Goal: Task Accomplishment & Management: Use online tool/utility

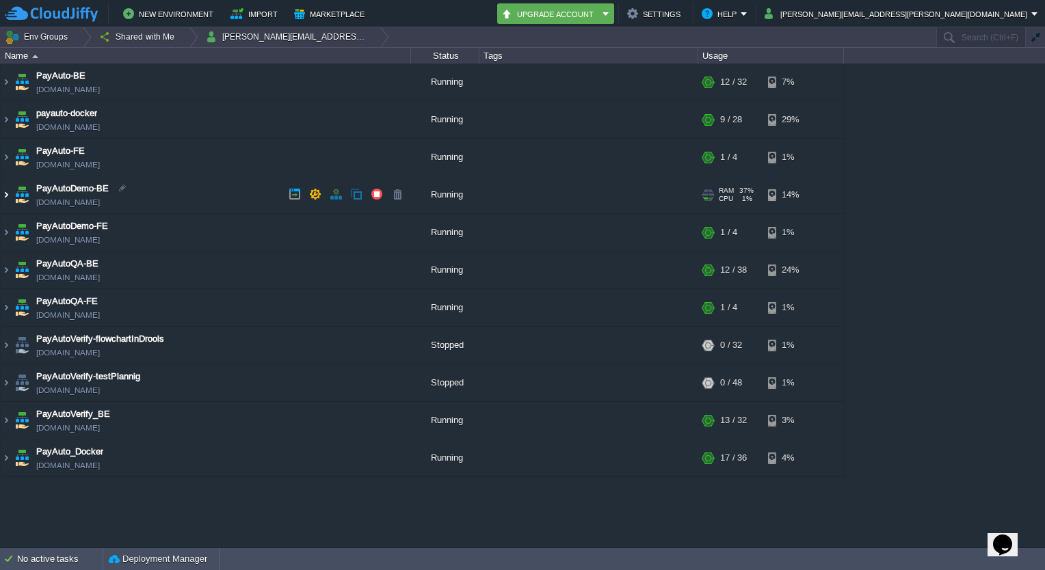
click at [3, 190] on img at bounding box center [6, 194] width 11 height 37
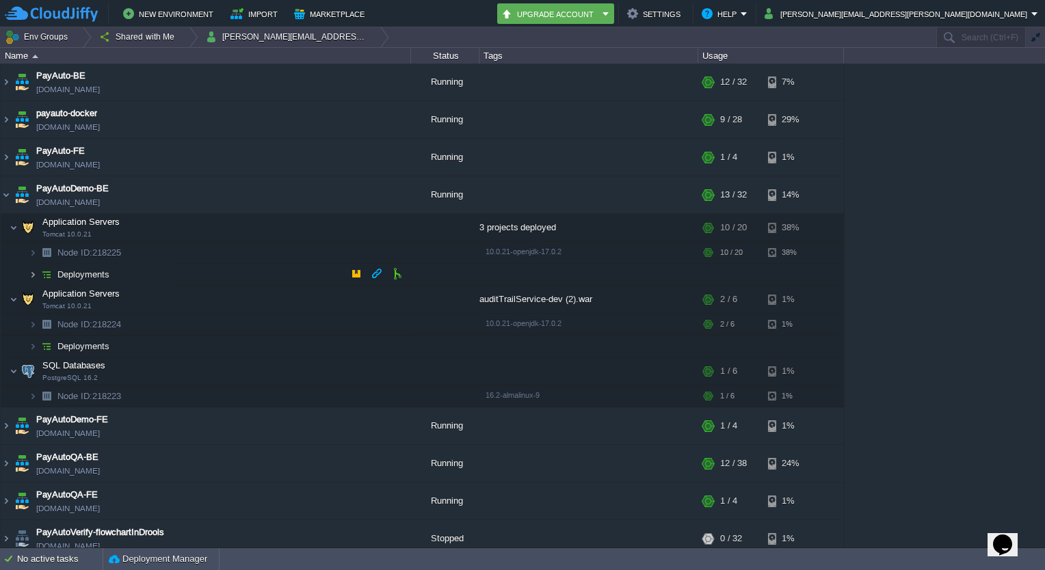
click at [31, 276] on img at bounding box center [33, 274] width 8 height 21
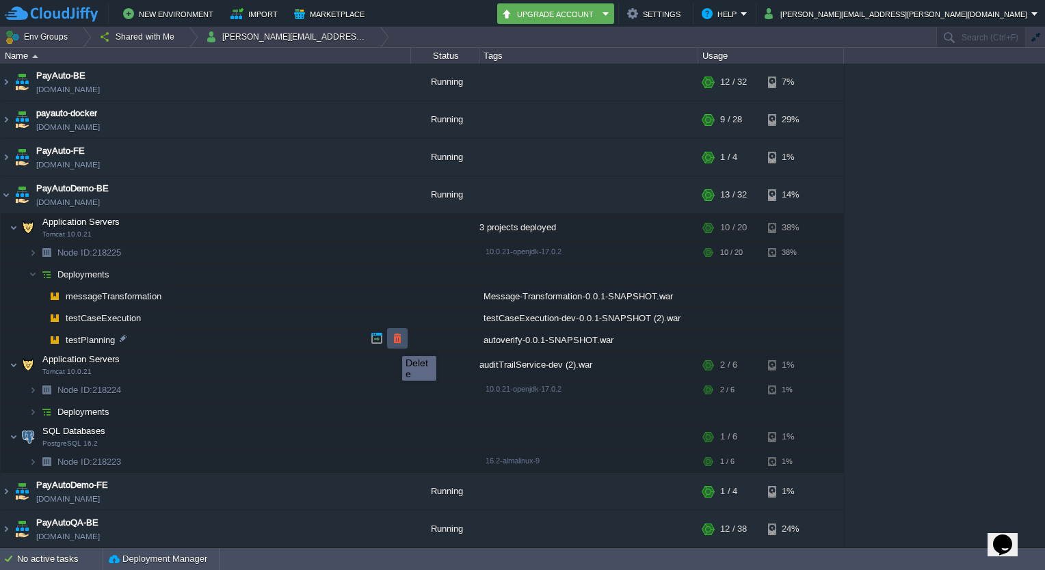
click at [392, 344] on button "button" at bounding box center [397, 338] width 12 height 12
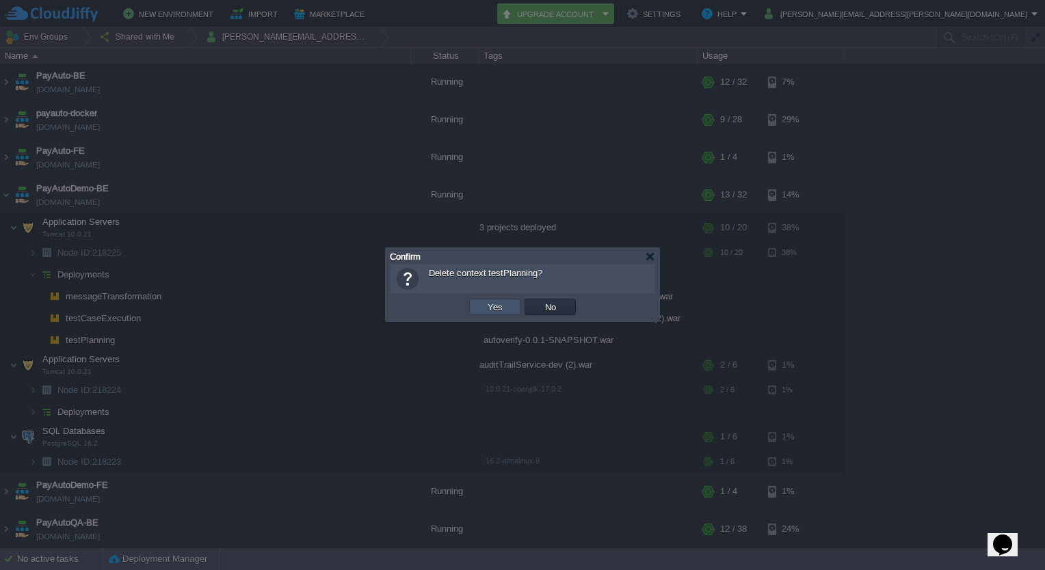
click at [498, 302] on button "Yes" at bounding box center [495, 307] width 23 height 12
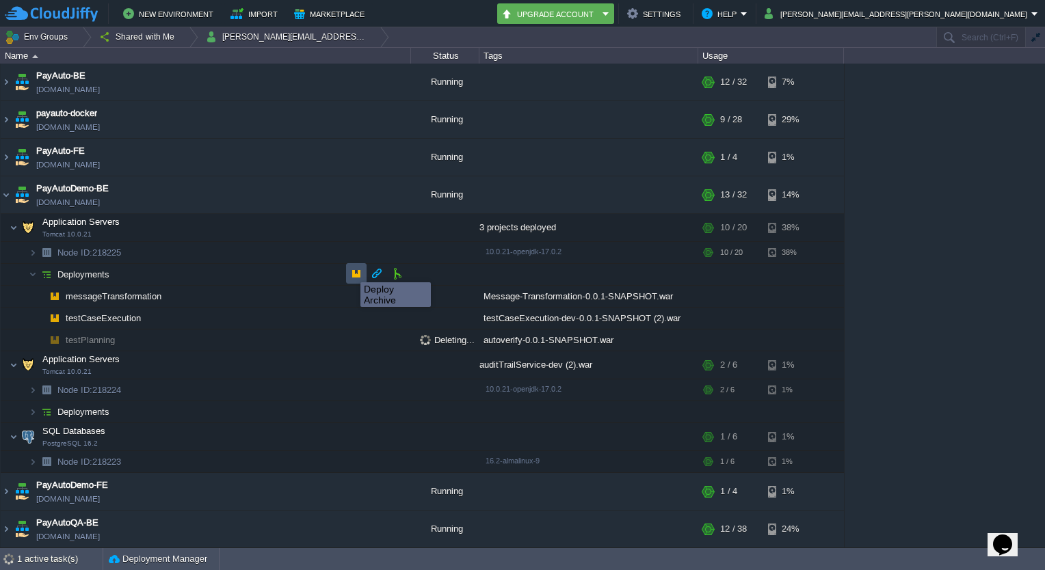
click at [350, 270] on button "button" at bounding box center [356, 273] width 12 height 12
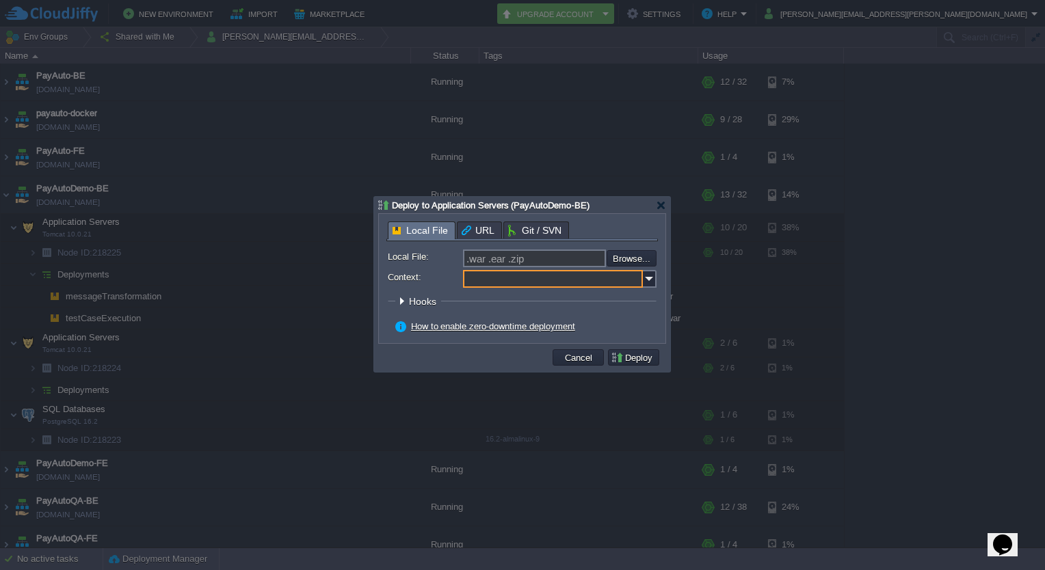
click at [553, 282] on input "Context:" at bounding box center [553, 279] width 180 height 18
type input "testPlanning"
click at [624, 262] on input "file" at bounding box center [570, 258] width 173 height 16
type input "C:\fakepath\autoverify-0.0.1-SNAPSHOT.war"
type input "autoverify-0.0.1-SNAPSHOT.war"
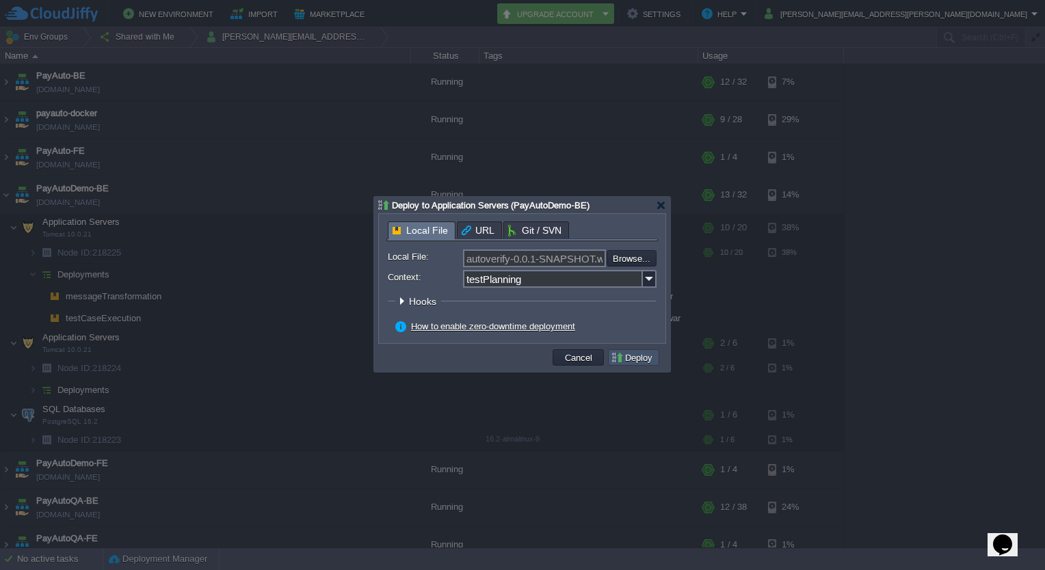
click at [626, 356] on button "Deploy" at bounding box center [634, 358] width 46 height 12
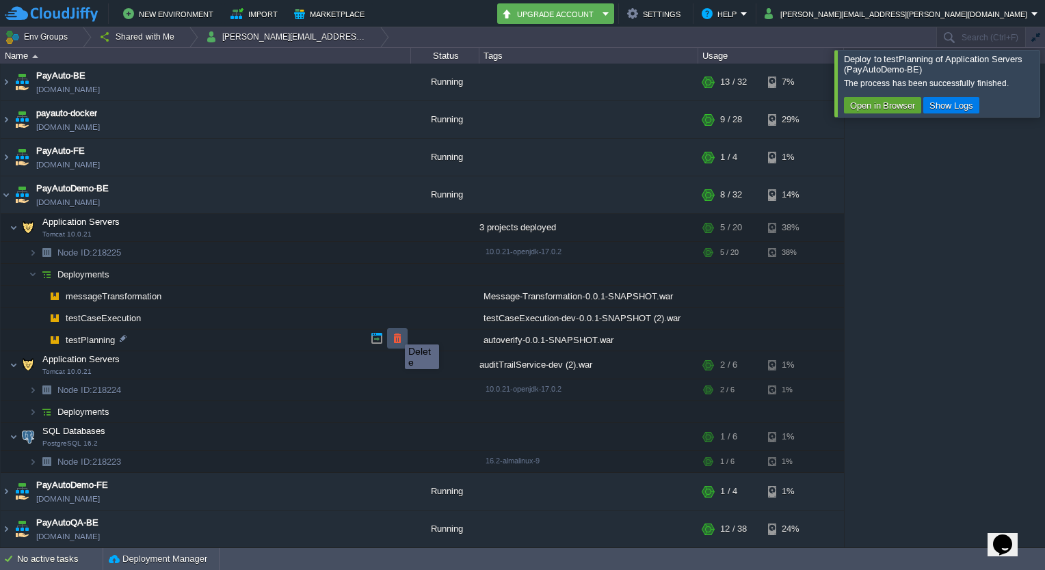
click at [395, 332] on button "button" at bounding box center [397, 338] width 12 height 12
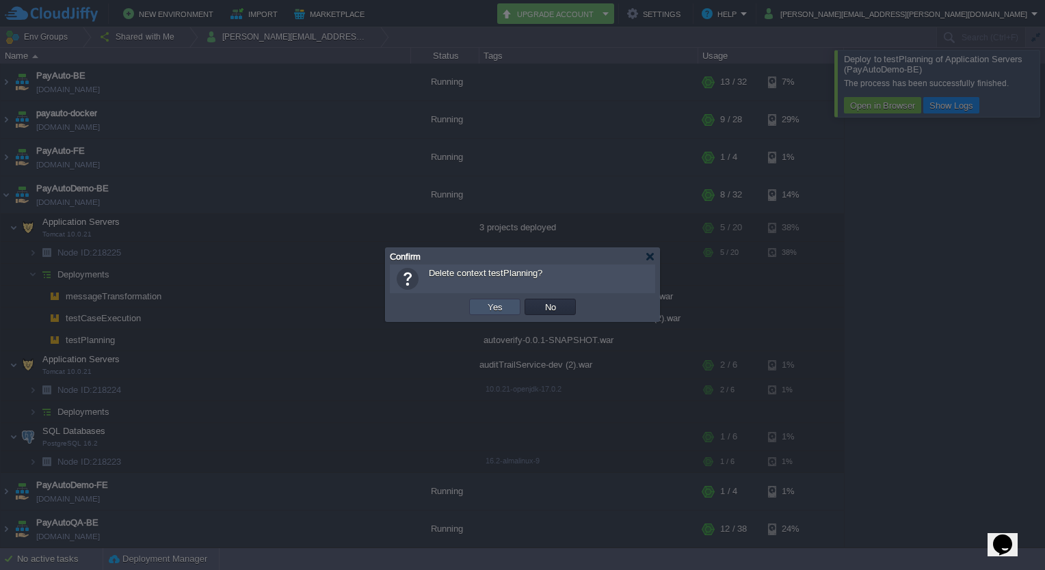
click at [491, 309] on button "Yes" at bounding box center [495, 307] width 23 height 12
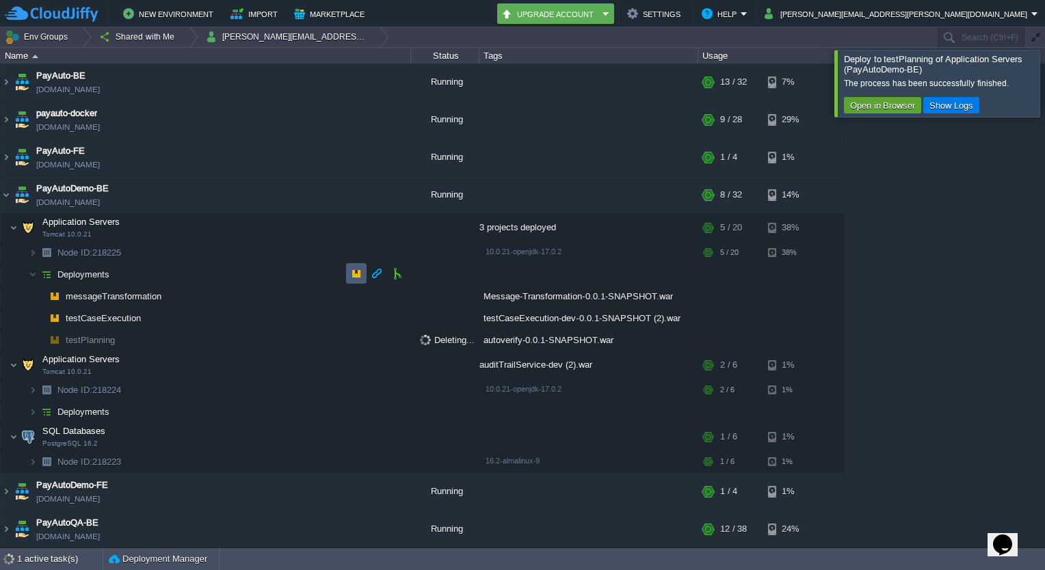
click at [352, 272] on button "button" at bounding box center [356, 273] width 12 height 12
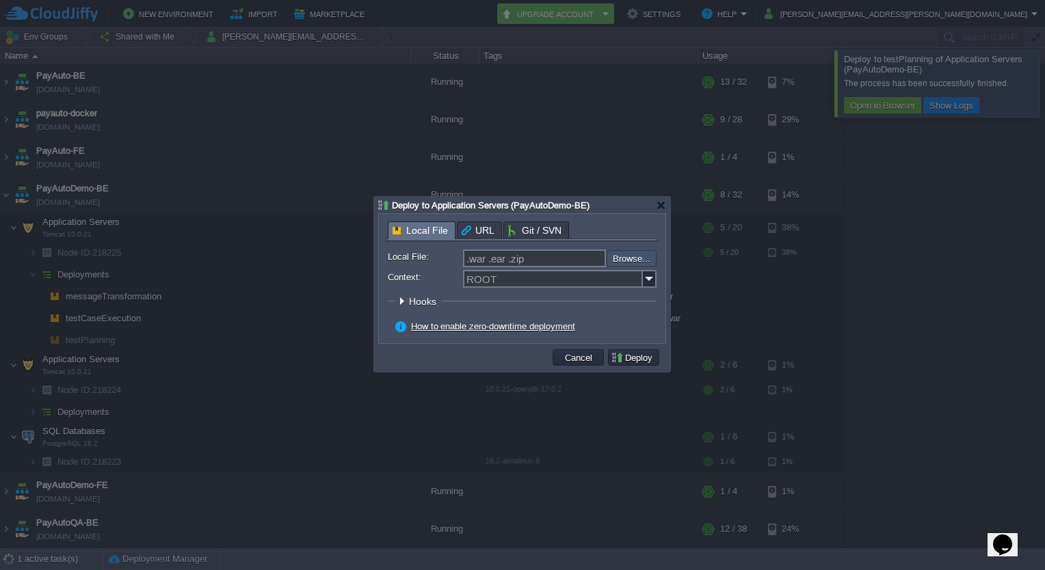
click at [618, 263] on input "file" at bounding box center [570, 258] width 173 height 16
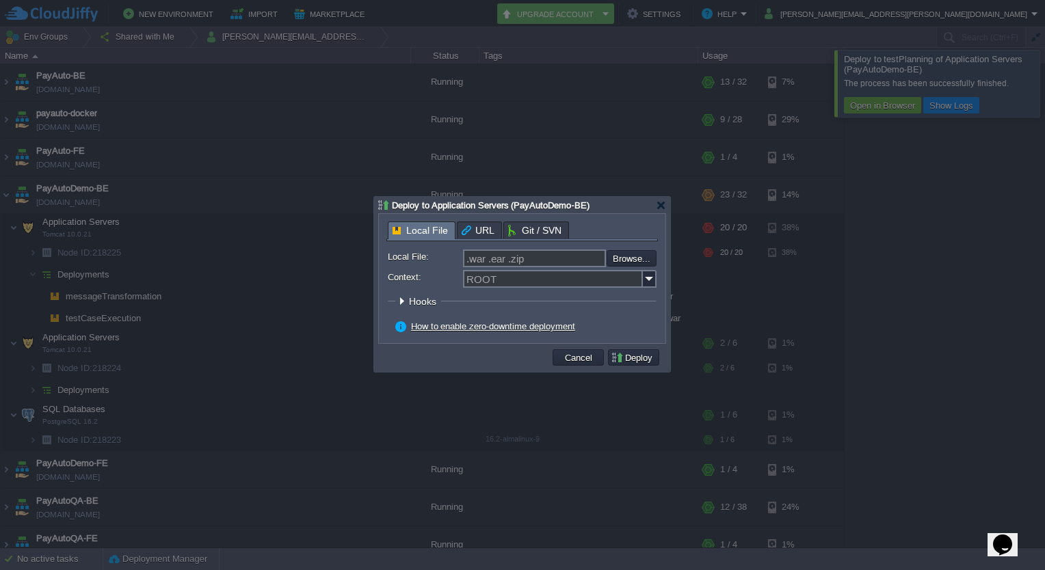
type input "C:\fakepath\autoverify-0.0.1-SNAPSHOT.war"
type input "autoverify-0.0.1-SNAPSHOT.war"
click at [515, 285] on input "Context:" at bounding box center [553, 279] width 180 height 18
type input "testPlanning"
click at [633, 356] on button "Deploy" at bounding box center [634, 358] width 46 height 12
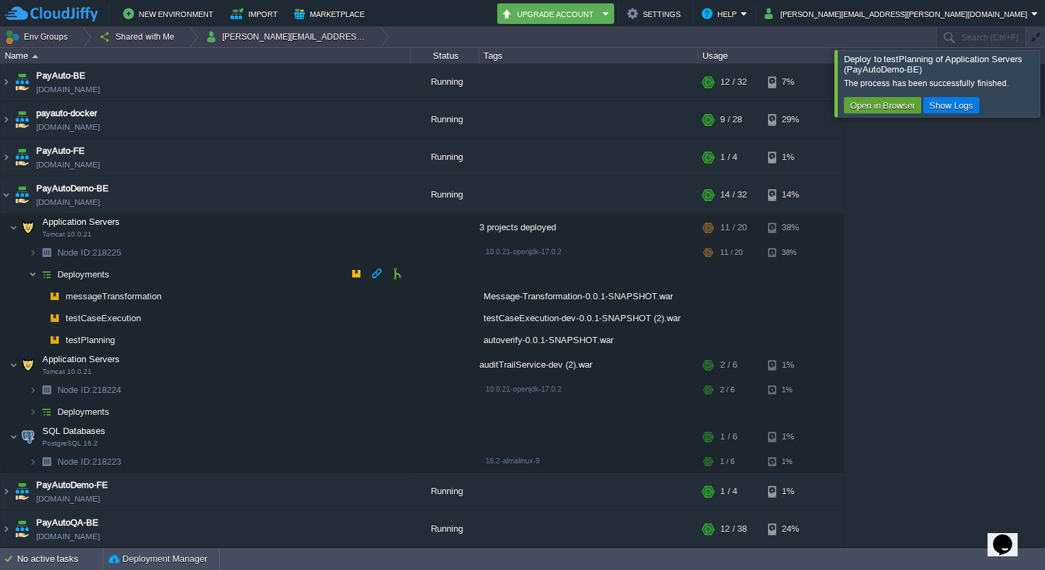
click at [33, 272] on img at bounding box center [33, 274] width 8 height 21
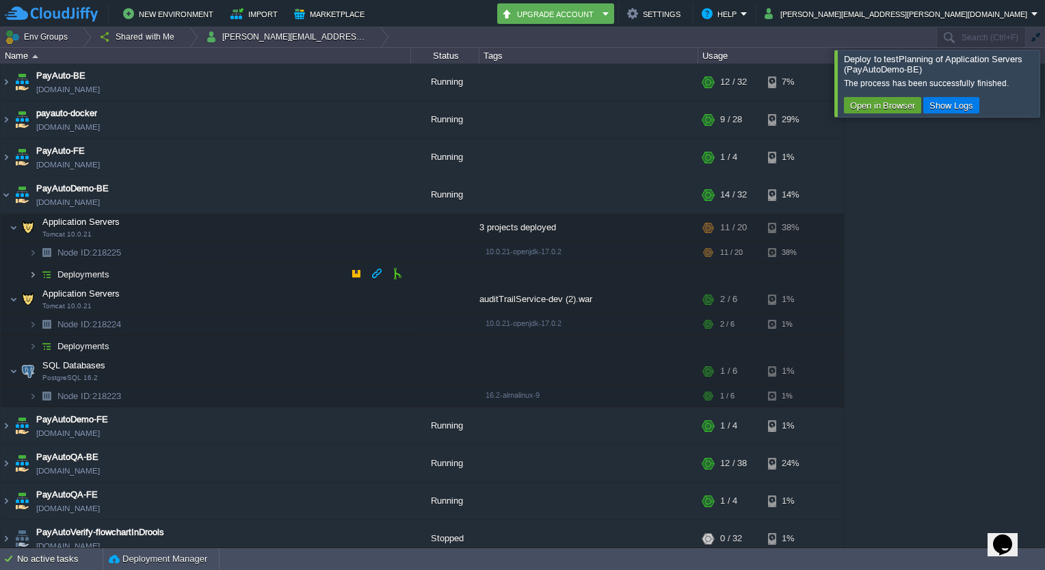
click at [33, 272] on img at bounding box center [33, 274] width 8 height 21
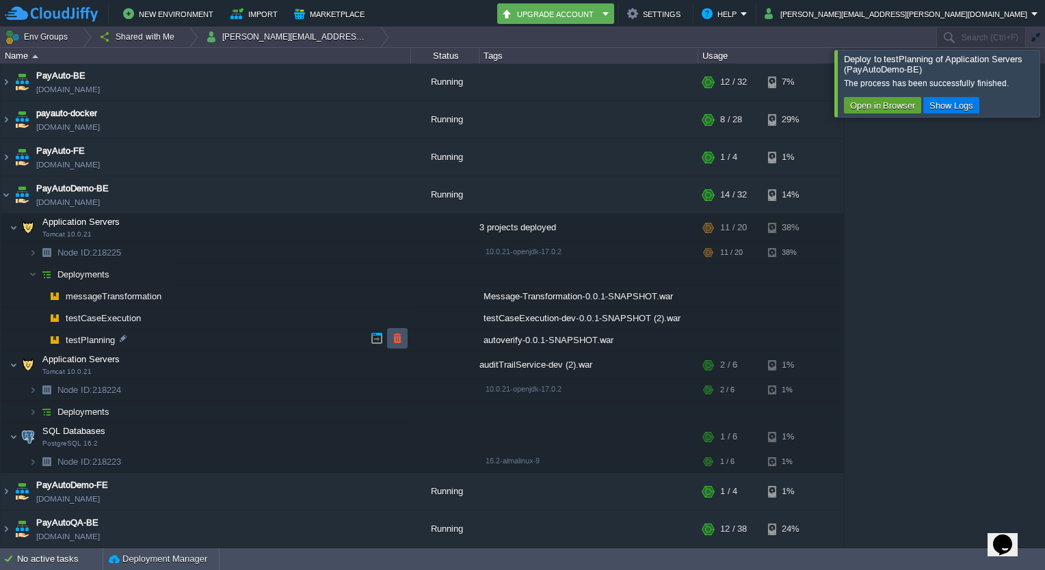
click at [398, 339] on button "button" at bounding box center [397, 338] width 12 height 12
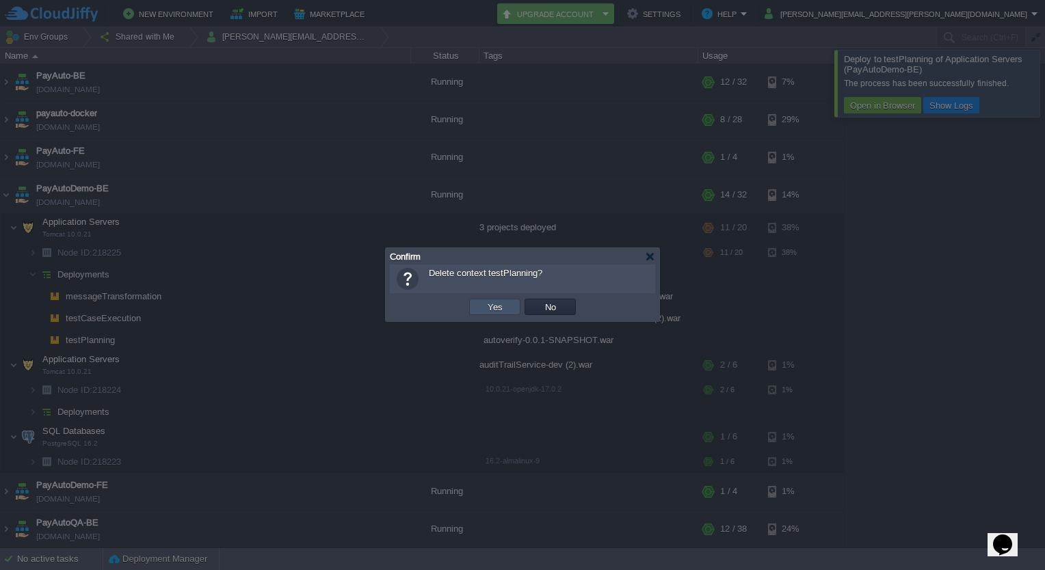
click at [505, 309] on button "Yes" at bounding box center [495, 307] width 23 height 12
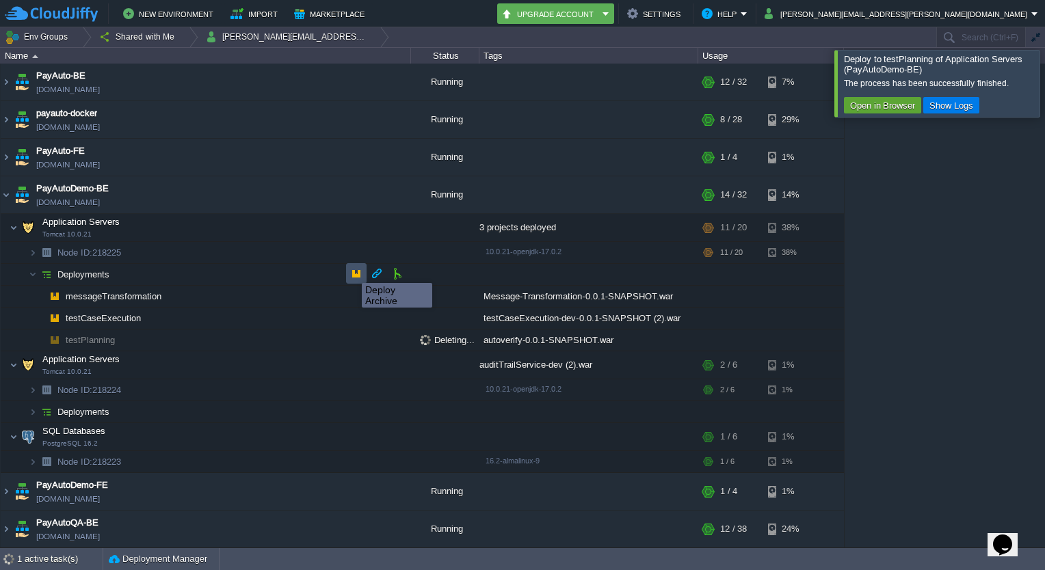
click at [352, 271] on button "button" at bounding box center [356, 273] width 12 height 12
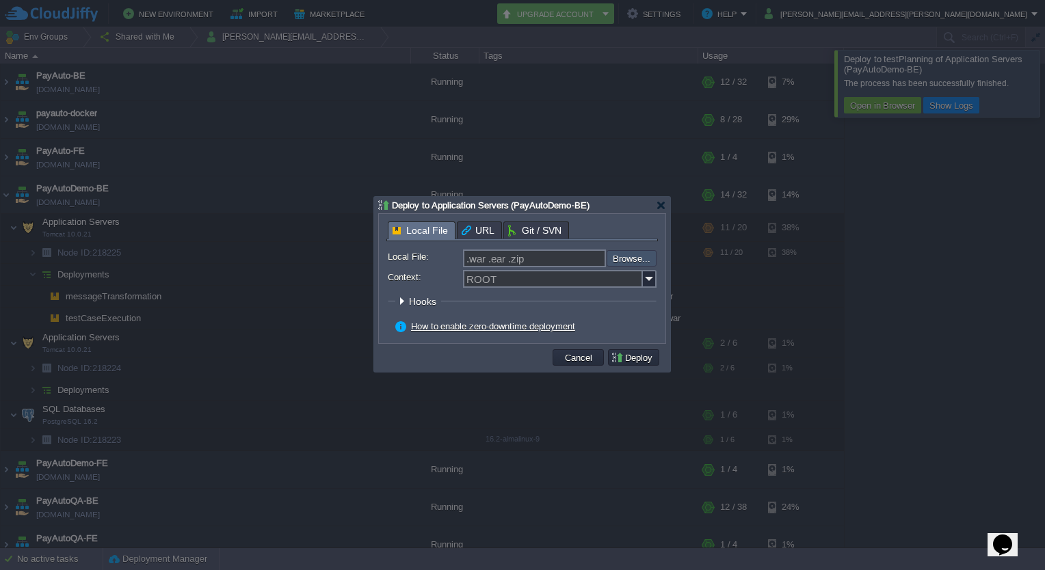
click at [624, 256] on input "file" at bounding box center [570, 258] width 173 height 16
type input "C:\fakepath\autoverify-0.0.1-SNAPSHOT.war"
type input "autoverify-0.0.1-SNAPSHOT.war"
click at [532, 278] on input "Context:" at bounding box center [553, 279] width 180 height 18
type input "testPlanning"
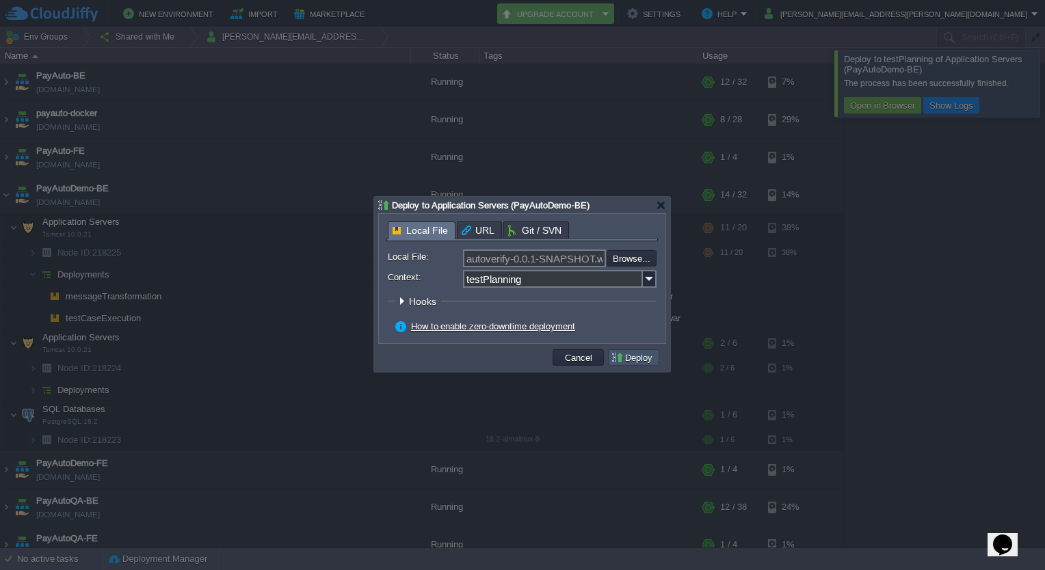
click at [631, 357] on button "Deploy" at bounding box center [634, 358] width 46 height 12
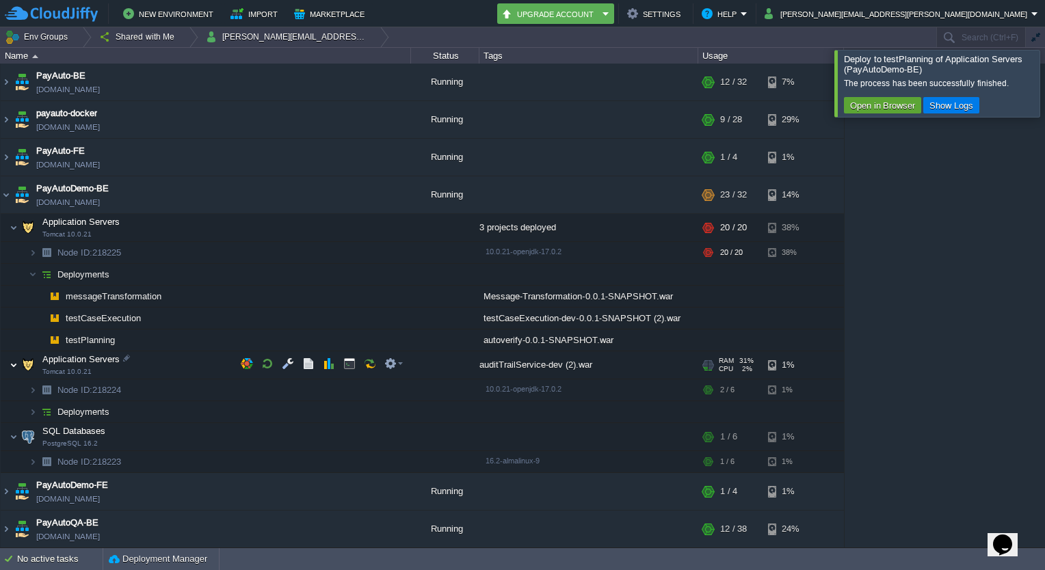
click at [14, 365] on img at bounding box center [14, 365] width 8 height 27
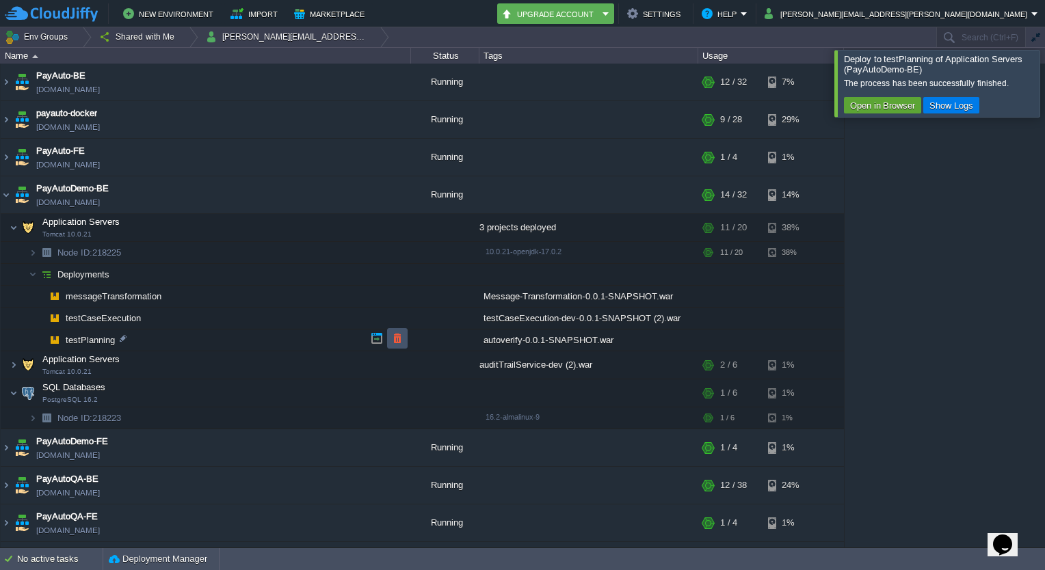
click at [395, 341] on button "button" at bounding box center [397, 338] width 12 height 12
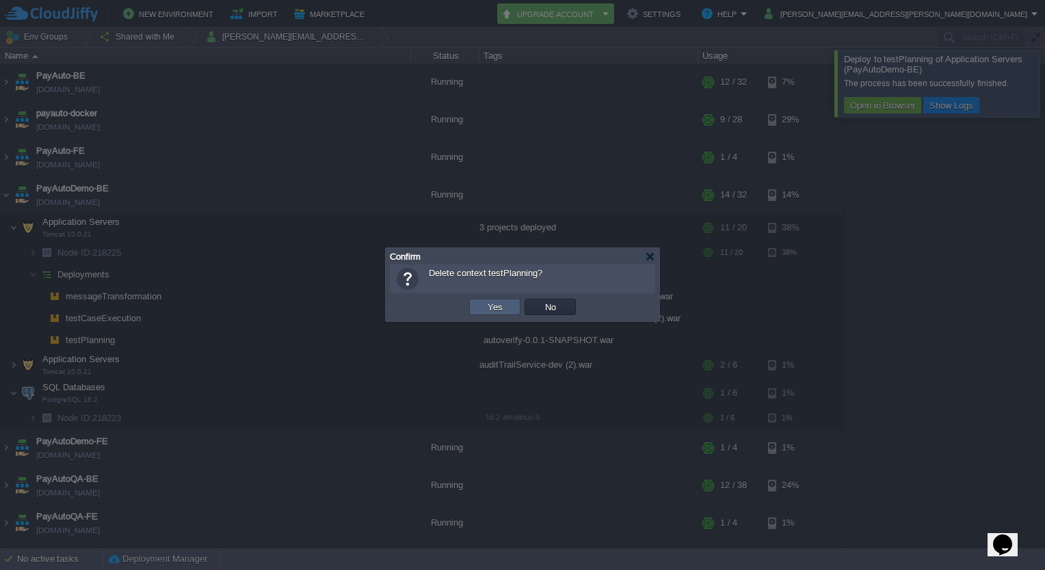
click at [487, 305] on button "Yes" at bounding box center [495, 307] width 23 height 12
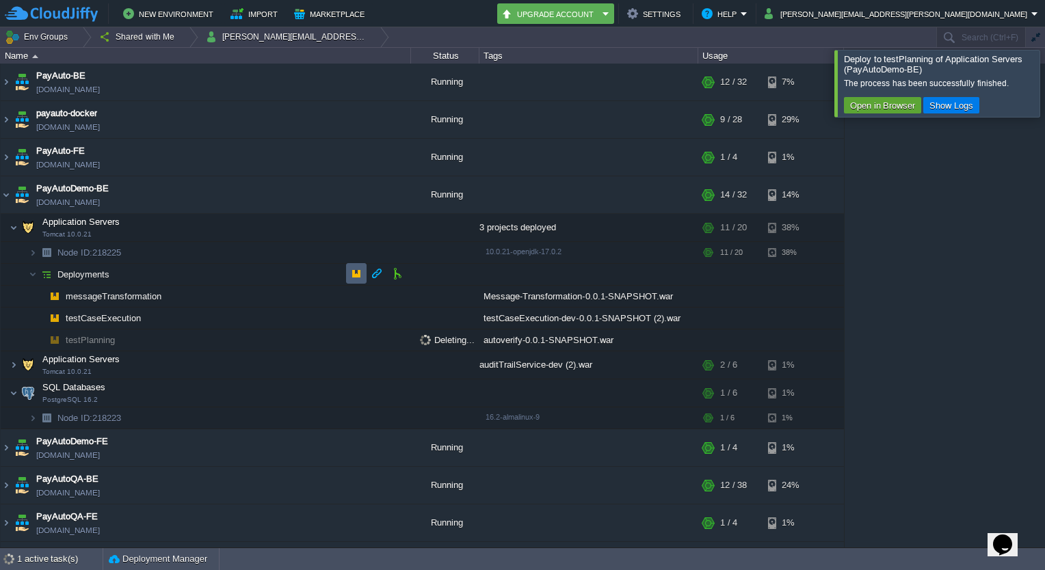
click at [348, 272] on td at bounding box center [356, 273] width 21 height 21
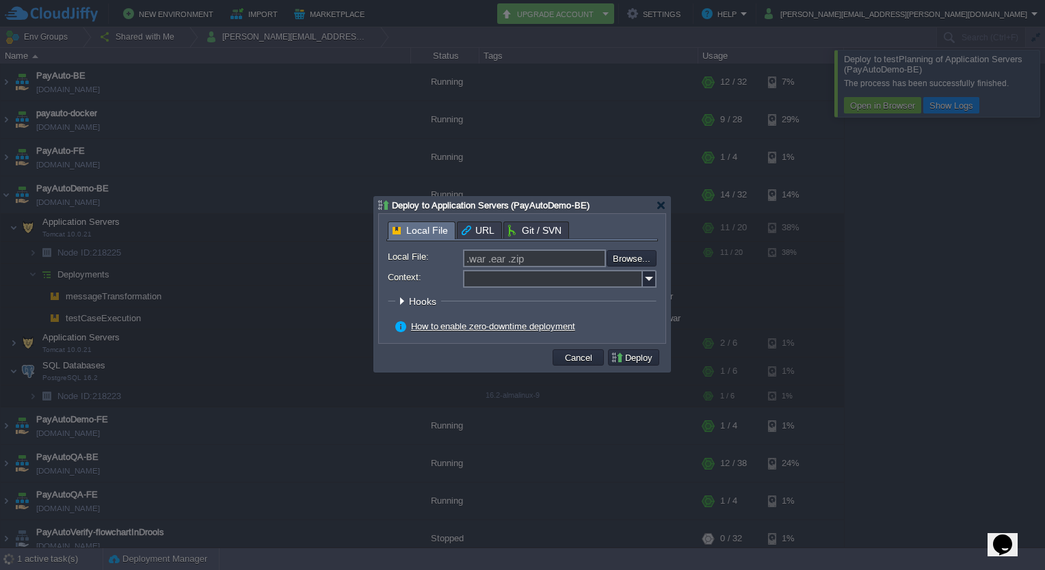
click at [576, 288] on input "Context:" at bounding box center [553, 279] width 180 height 18
type input "ROOT"
click at [634, 254] on input "file" at bounding box center [570, 258] width 173 height 16
type input "C:\fakepath\autoverify-0.0.1-SNAPSHOT.war"
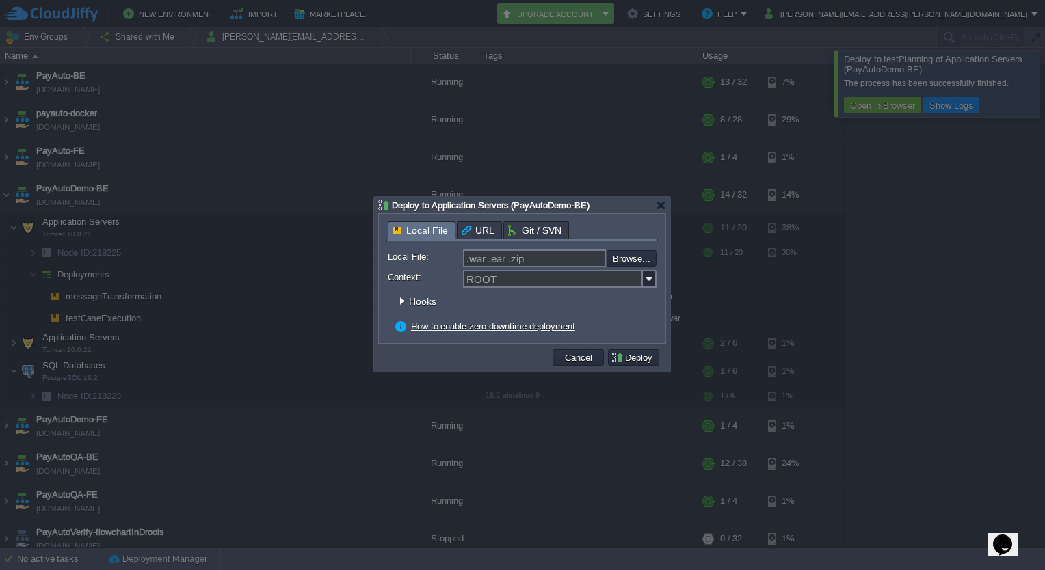
type input "autoverify-0.0.1-SNAPSHOT.war"
click at [502, 286] on input "Context:" at bounding box center [553, 279] width 180 height 18
type input "testPlanning"
click at [629, 360] on button "Deploy" at bounding box center [634, 358] width 46 height 12
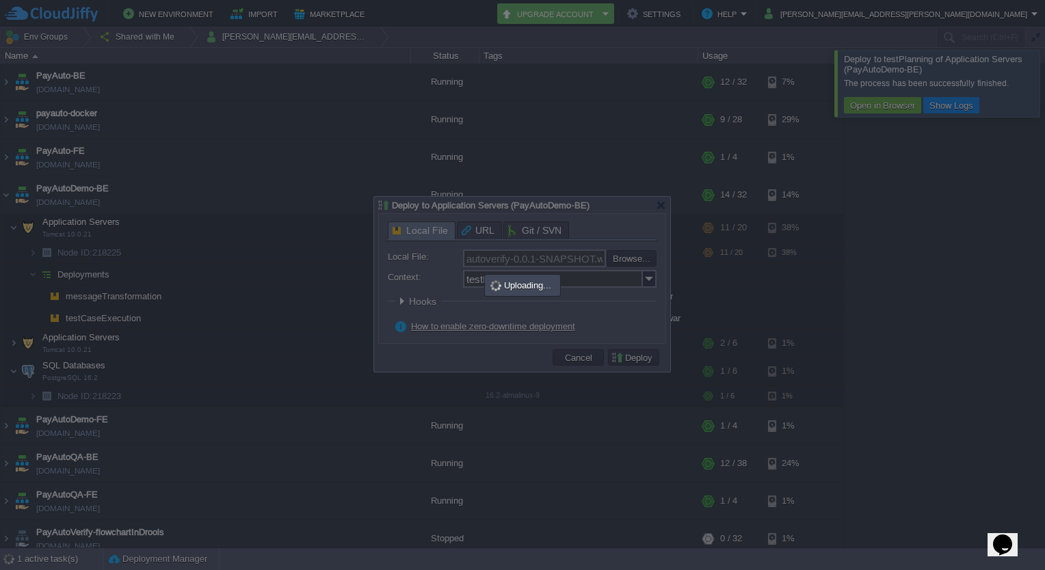
click at [576, 215] on div at bounding box center [522, 284] width 296 height 175
click at [890, 345] on div at bounding box center [522, 285] width 1045 height 570
